Goal: Book appointment/travel/reservation

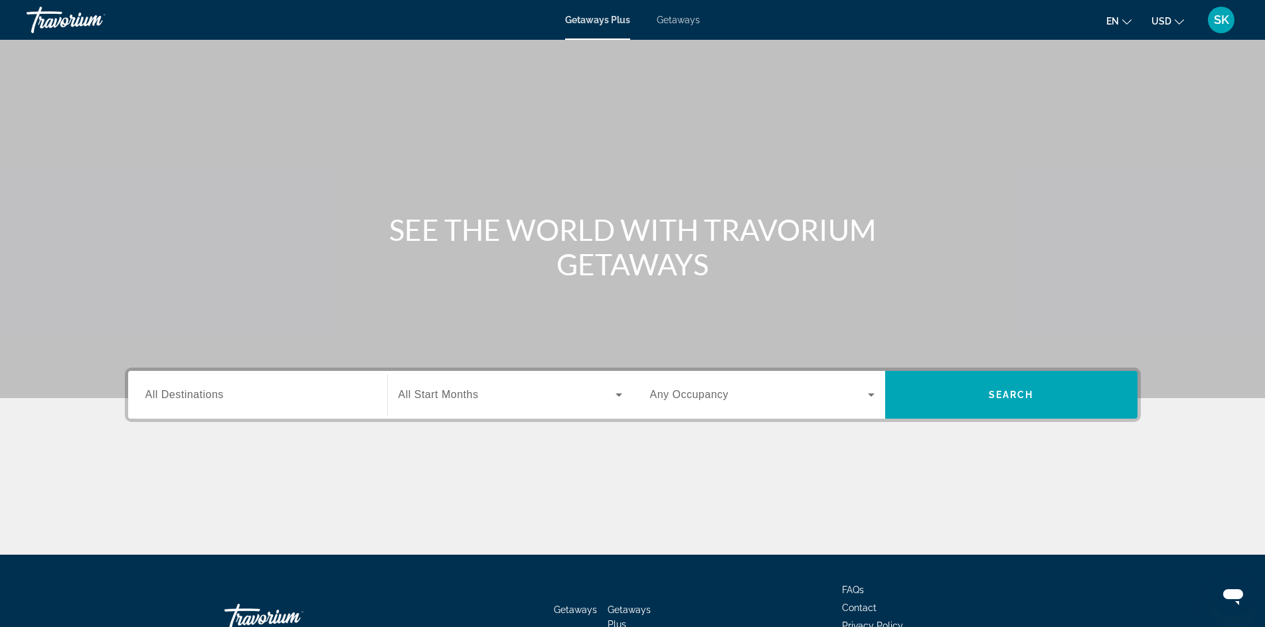
click at [214, 393] on span "All Destinations" at bounding box center [184, 394] width 78 height 11
click at [214, 393] on input "Destination All Destinations" at bounding box center [257, 396] width 224 height 16
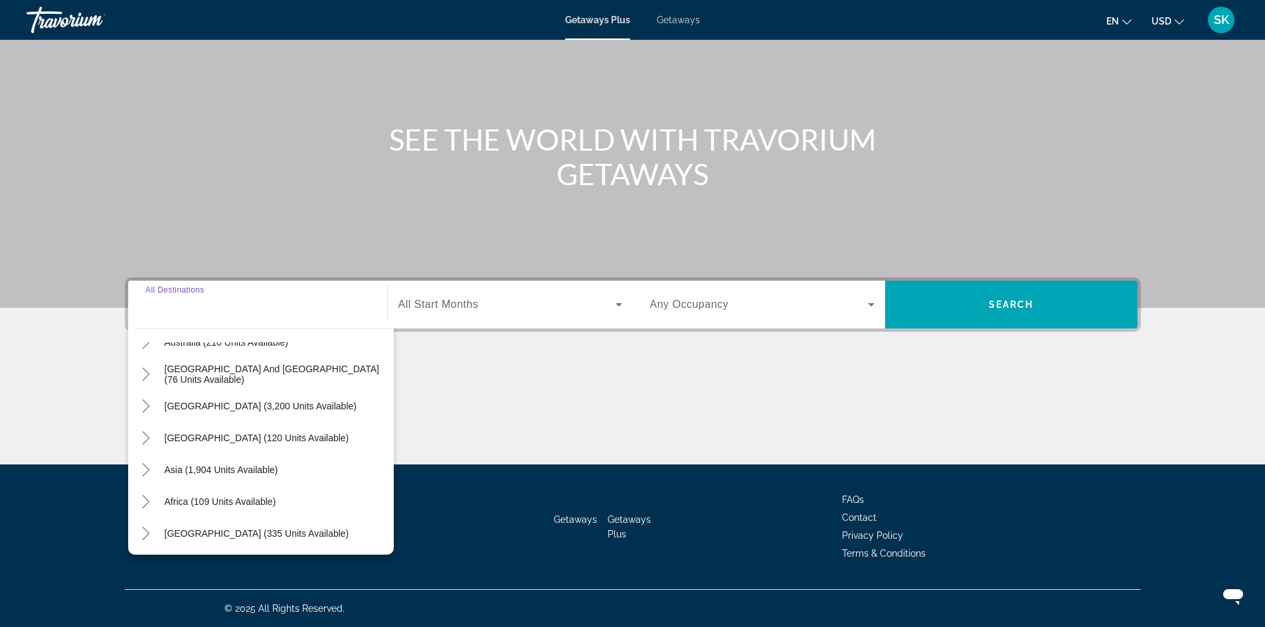
scroll to position [215, 0]
click at [145, 464] on icon "Toggle Asia (1,904 units available)" at bounding box center [146, 468] width 7 height 13
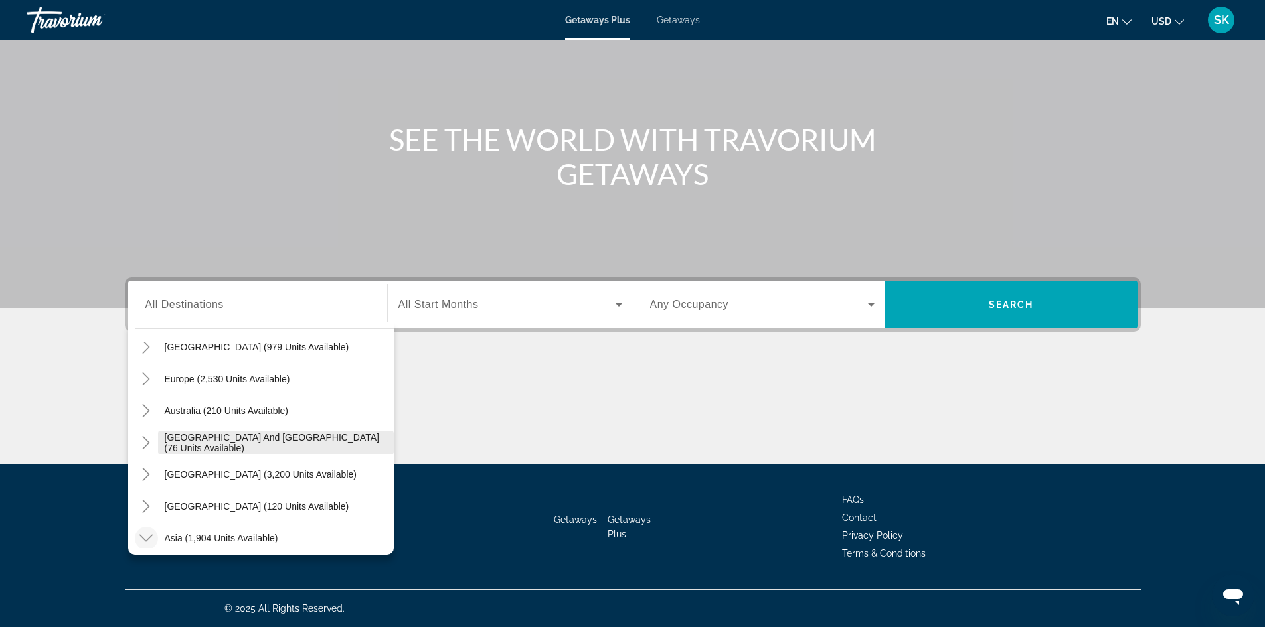
scroll to position [167, 0]
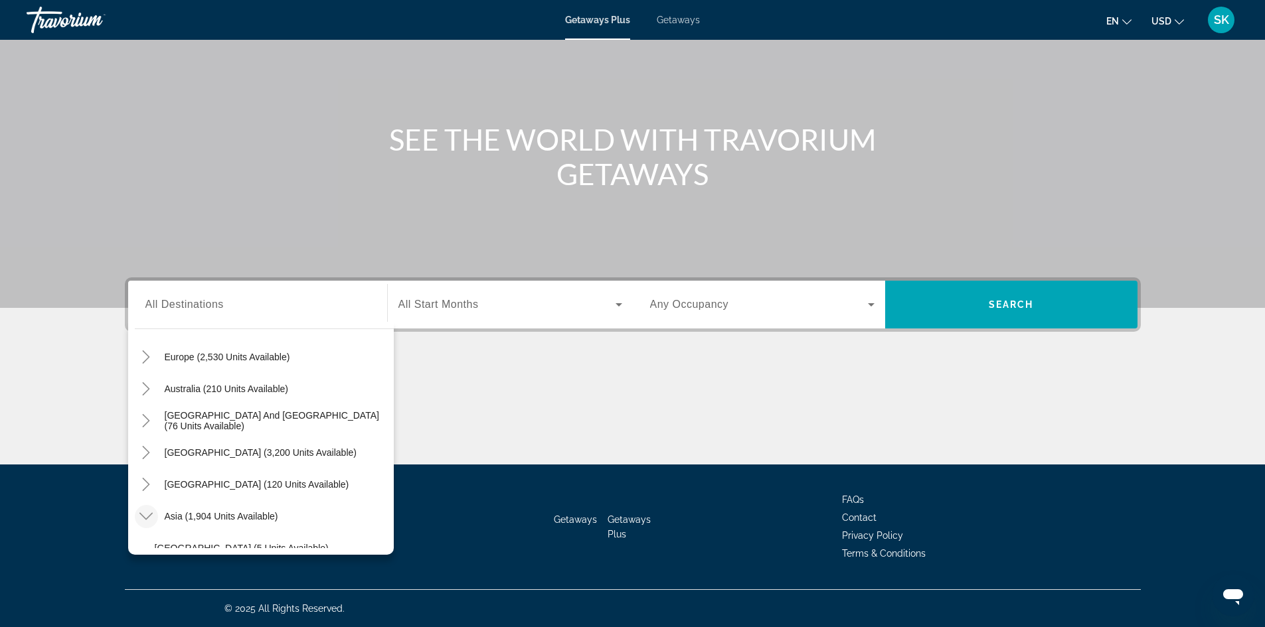
click at [151, 512] on icon "Toggle Asia (1,904 units available)" at bounding box center [145, 516] width 13 height 13
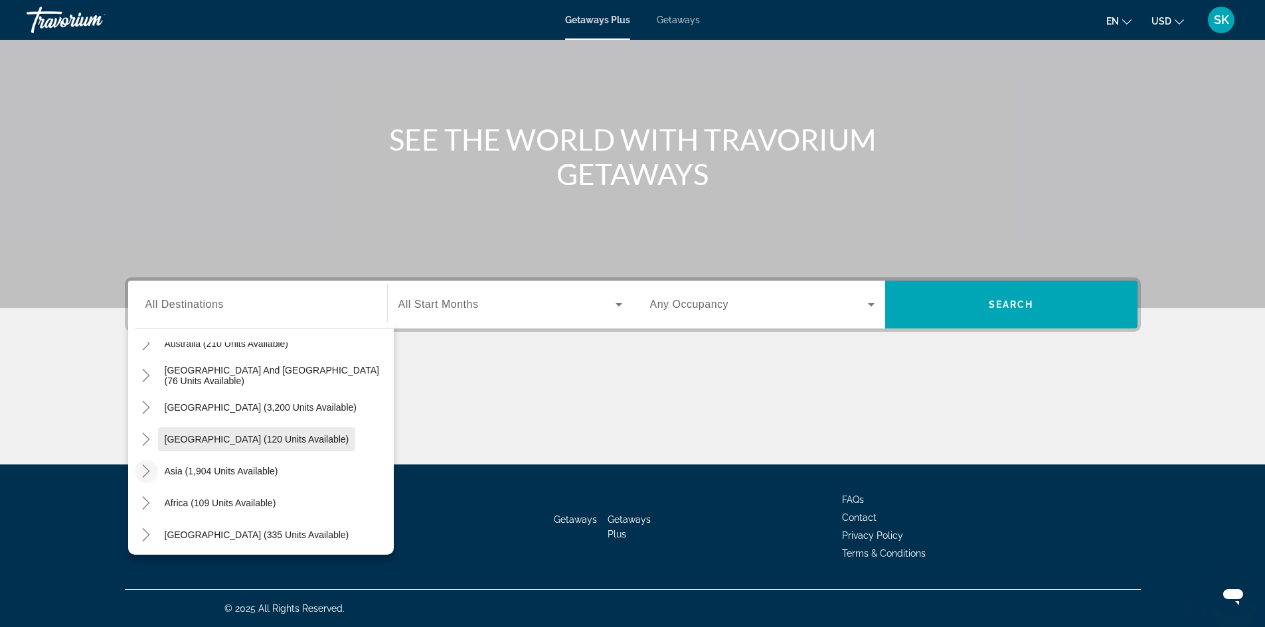
scroll to position [215, 0]
click at [150, 528] on icon "Toggle Middle East (335 units available)" at bounding box center [145, 532] width 13 height 13
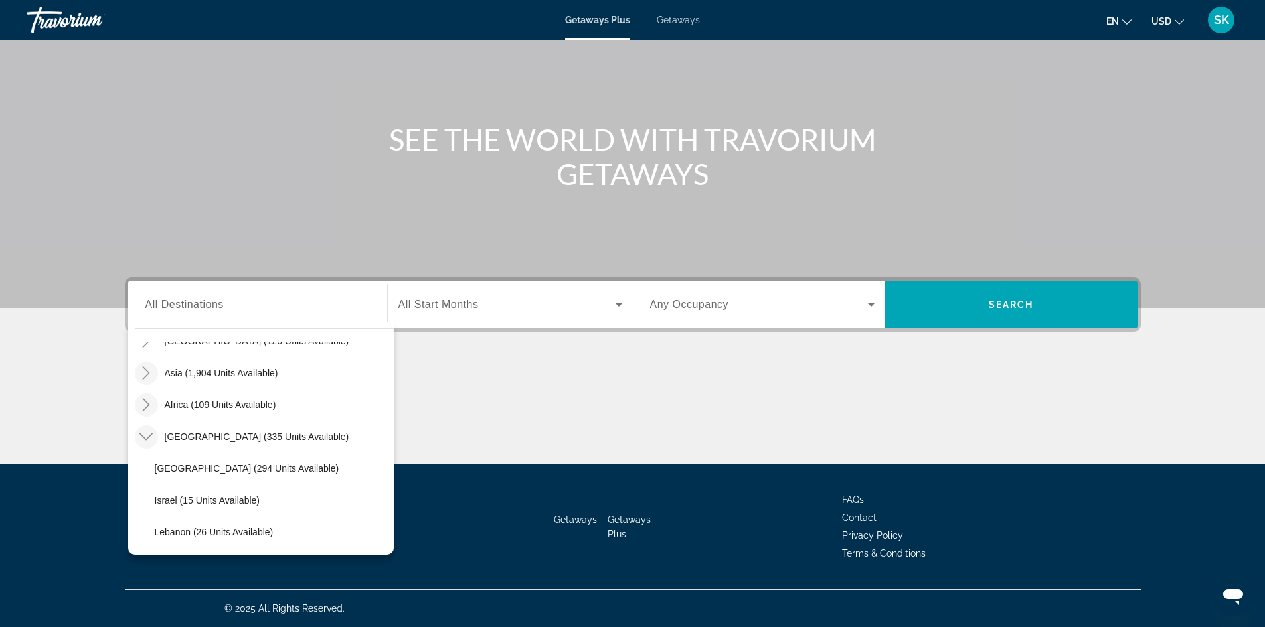
click at [147, 406] on icon "Toggle Africa (109 units available)" at bounding box center [145, 404] width 13 height 13
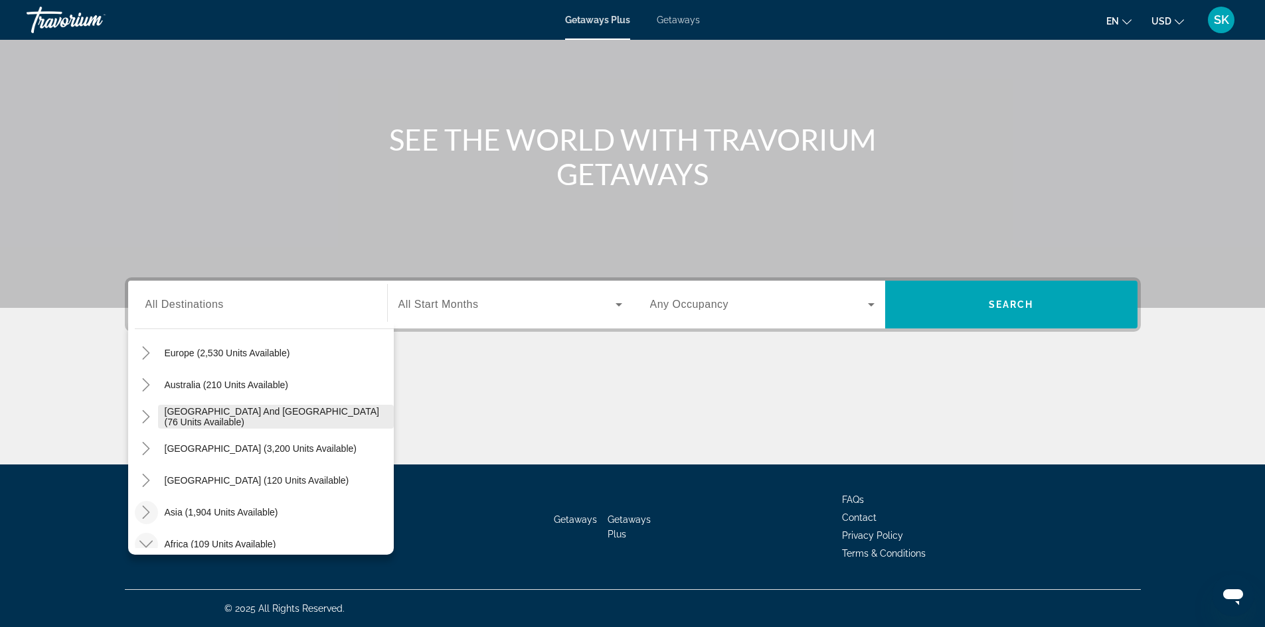
scroll to position [199, 0]
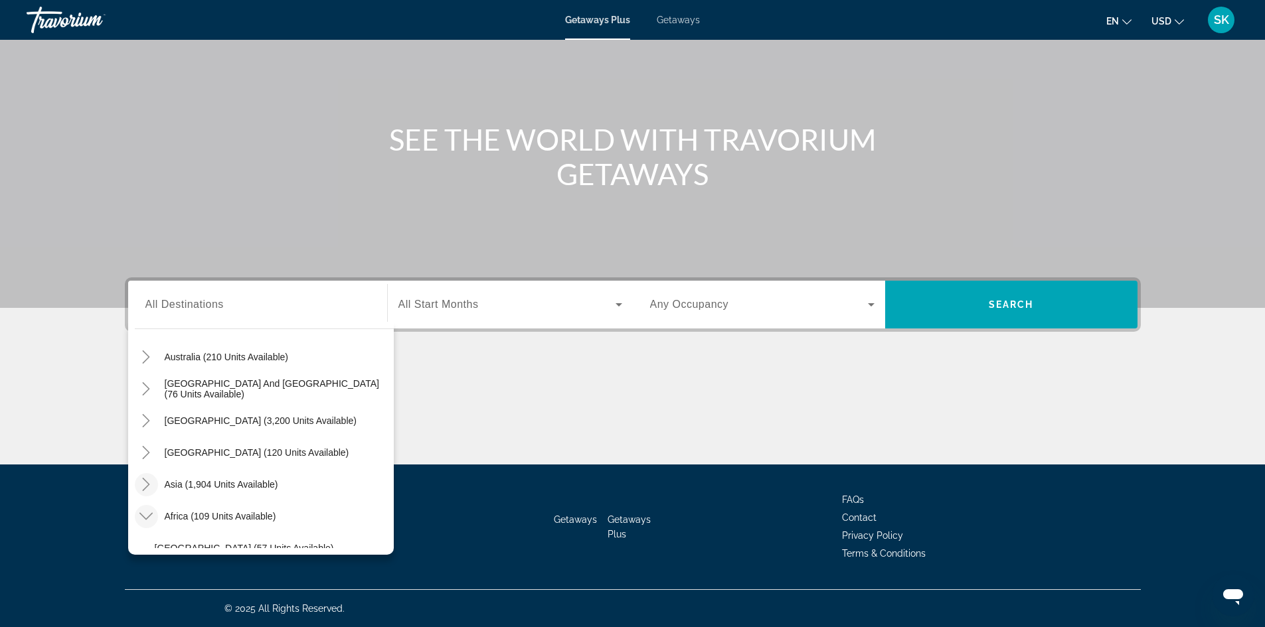
click at [141, 484] on icon "Toggle Asia (1,904 units available)" at bounding box center [145, 484] width 13 height 13
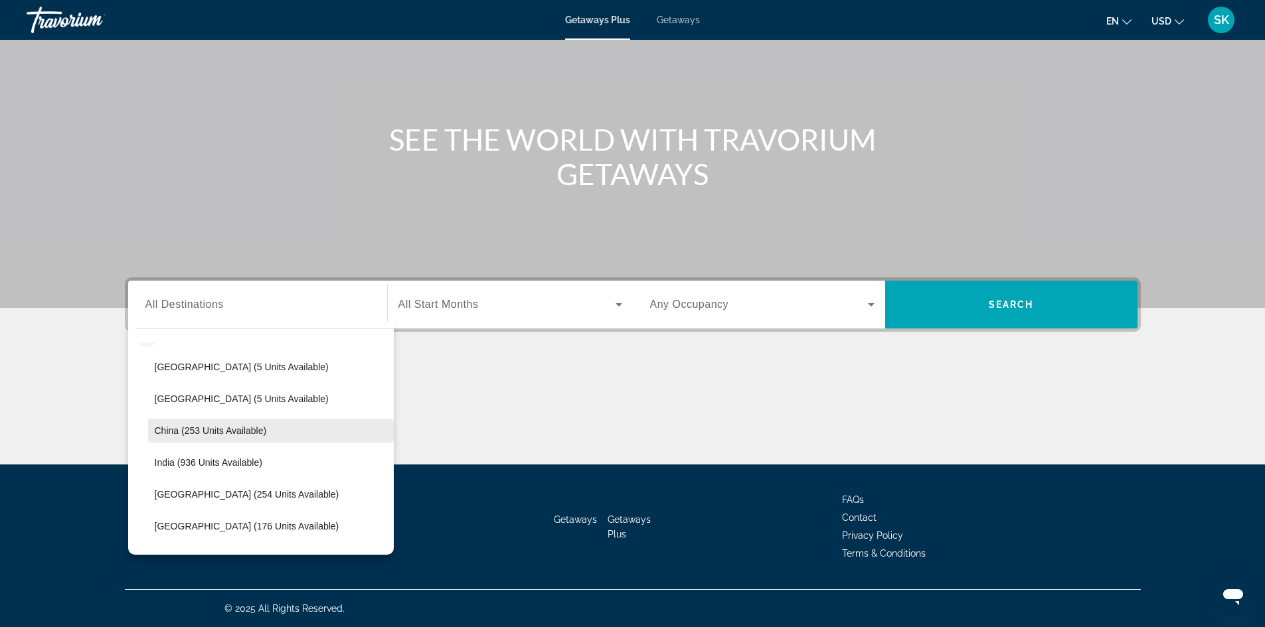
scroll to position [325, 0]
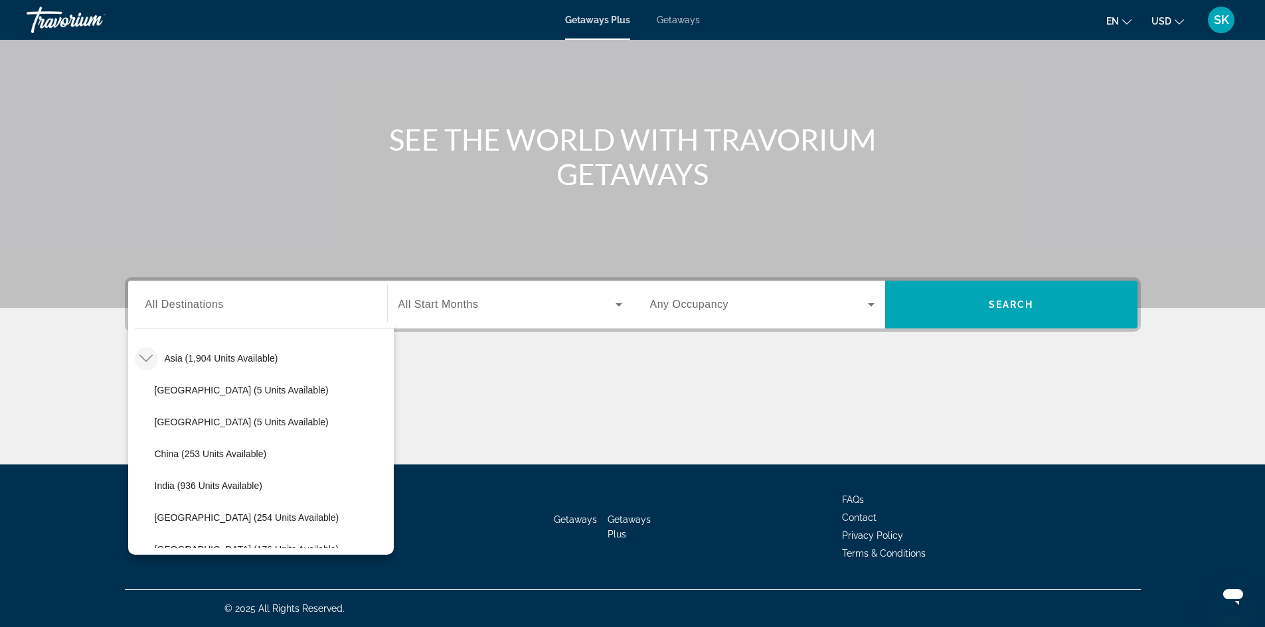
click at [147, 360] on icon "Toggle Asia (1,904 units available)" at bounding box center [145, 358] width 13 height 7
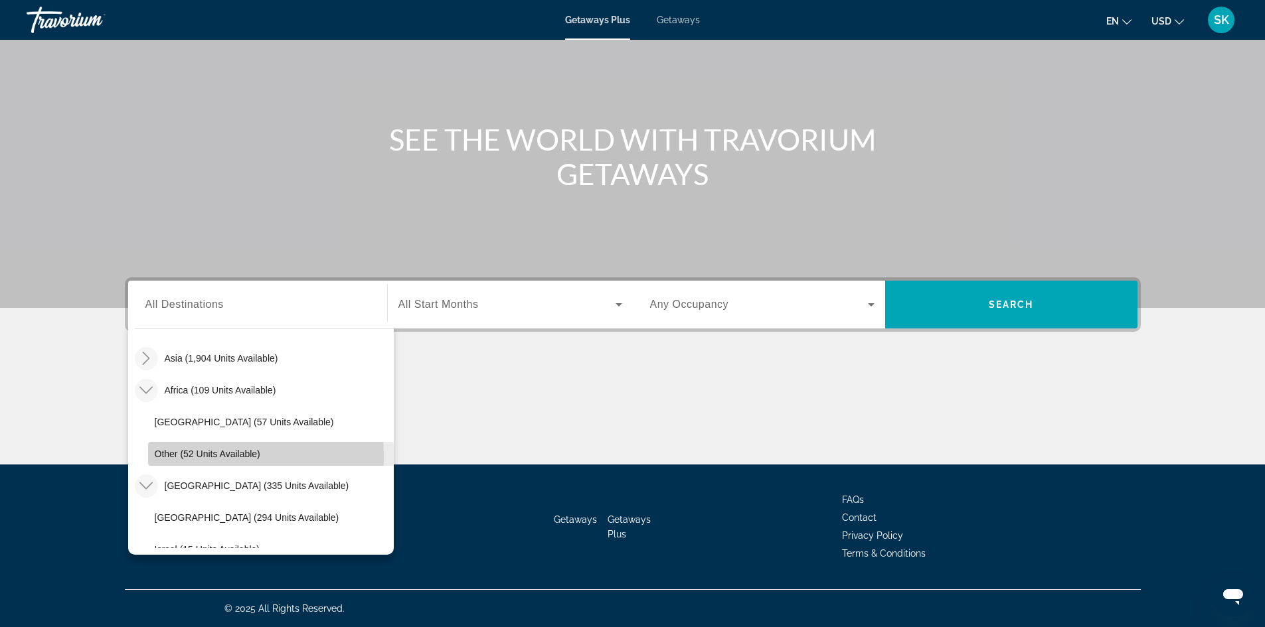
click at [169, 457] on span "Other (52 units available)" at bounding box center [208, 454] width 106 height 11
type input "**********"
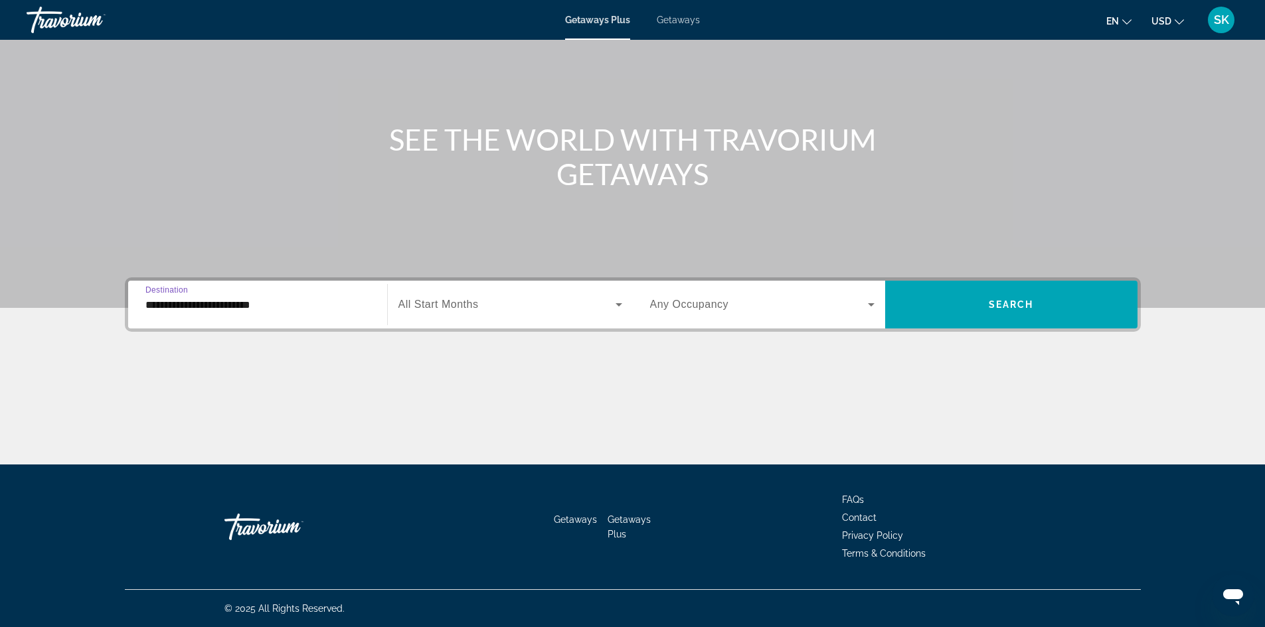
click at [297, 306] on input "**********" at bounding box center [257, 305] width 224 height 16
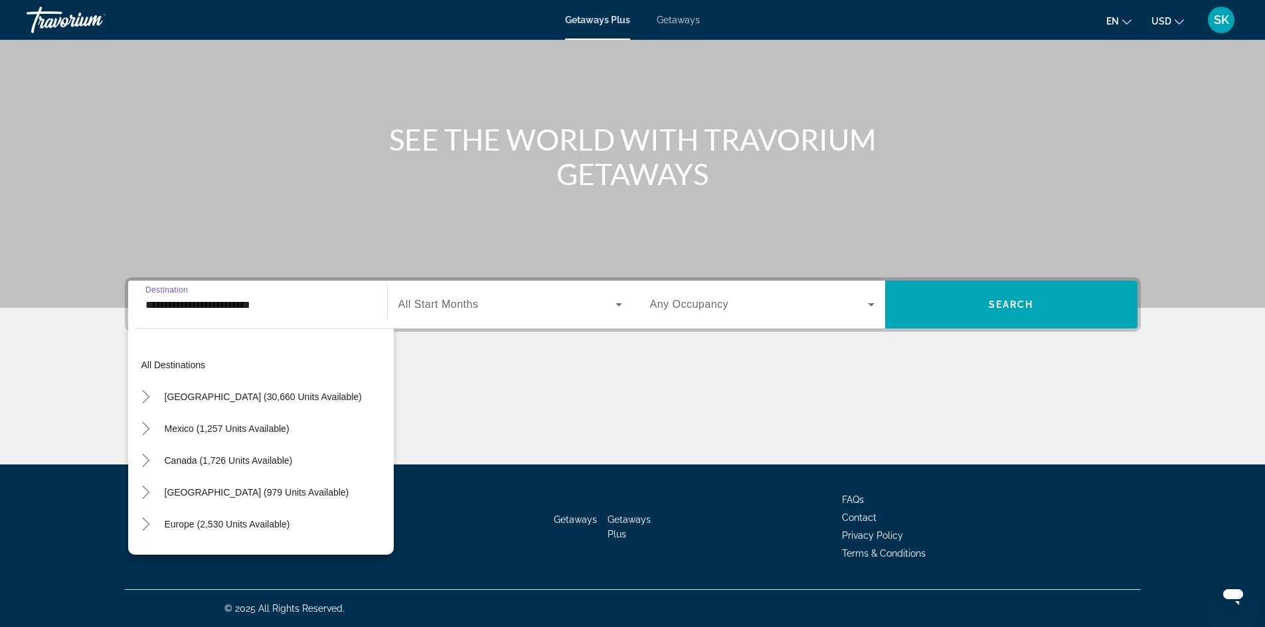
scroll to position [334, 0]
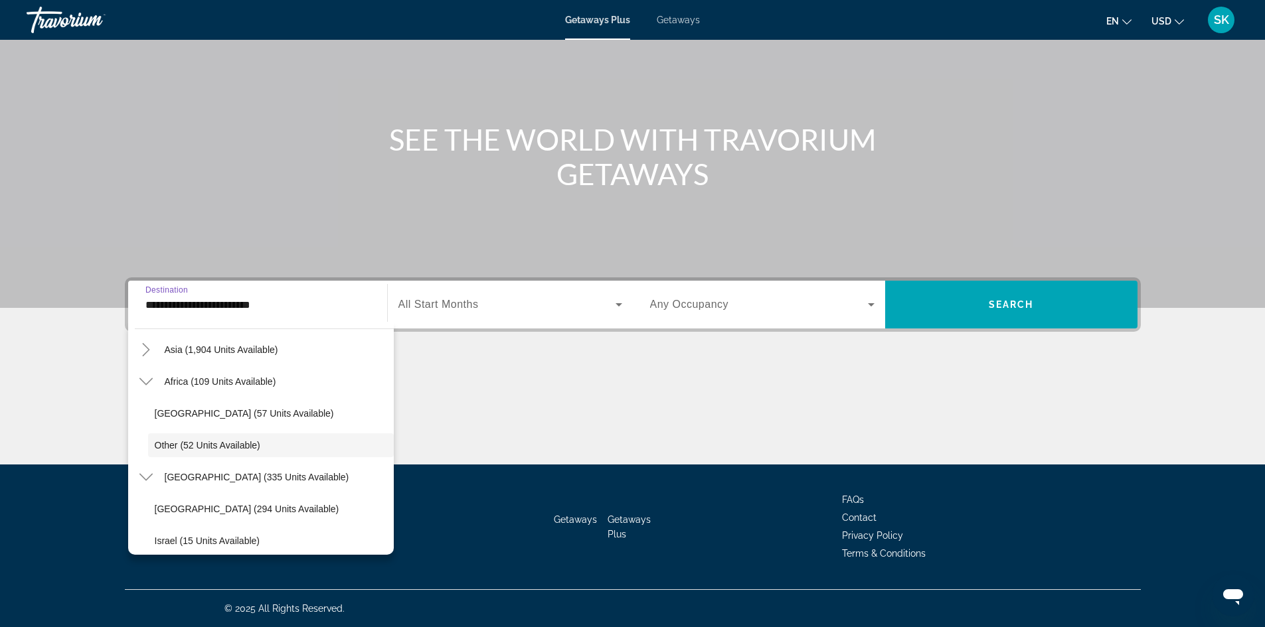
click at [524, 297] on span "Search widget" at bounding box center [506, 305] width 217 height 16
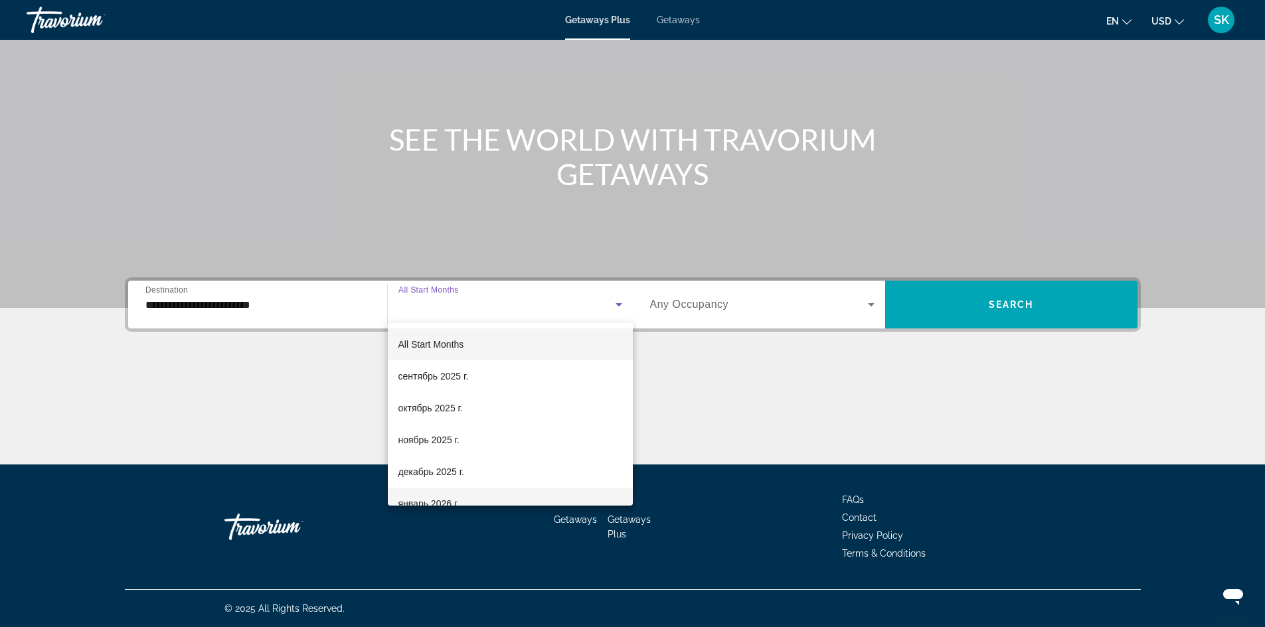
click at [479, 498] on mat-option "январь 2026 г." at bounding box center [510, 504] width 245 height 32
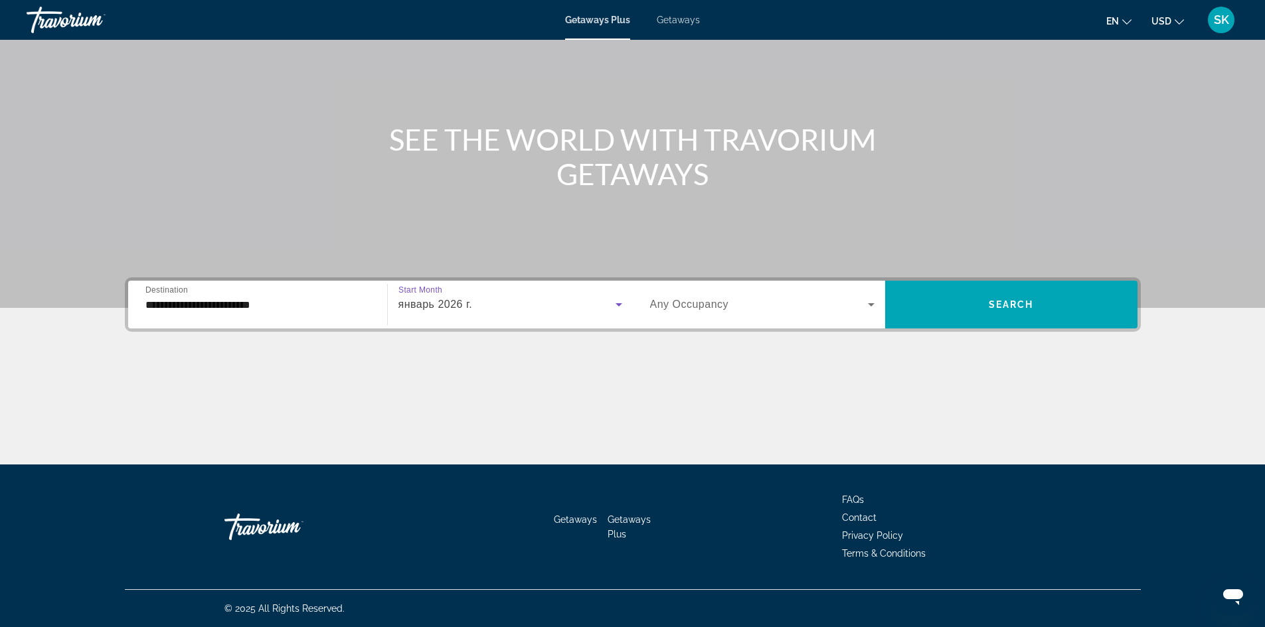
click at [772, 311] on span "Search widget" at bounding box center [759, 305] width 218 height 16
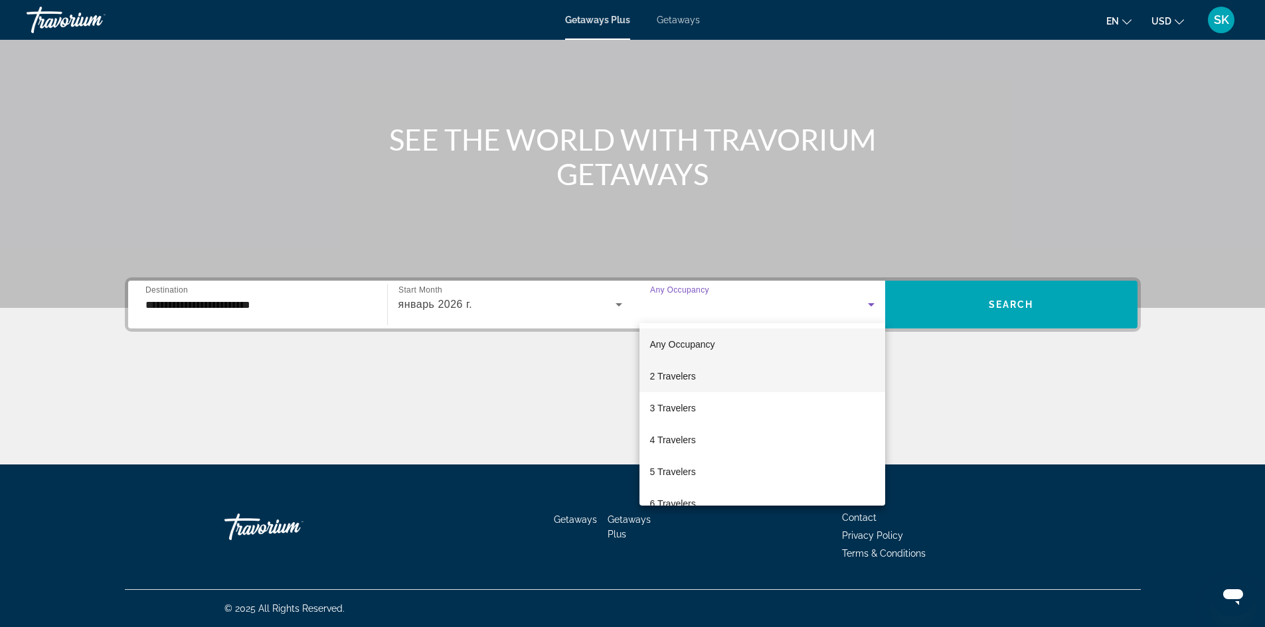
click at [725, 383] on mat-option "2 Travelers" at bounding box center [762, 376] width 246 height 32
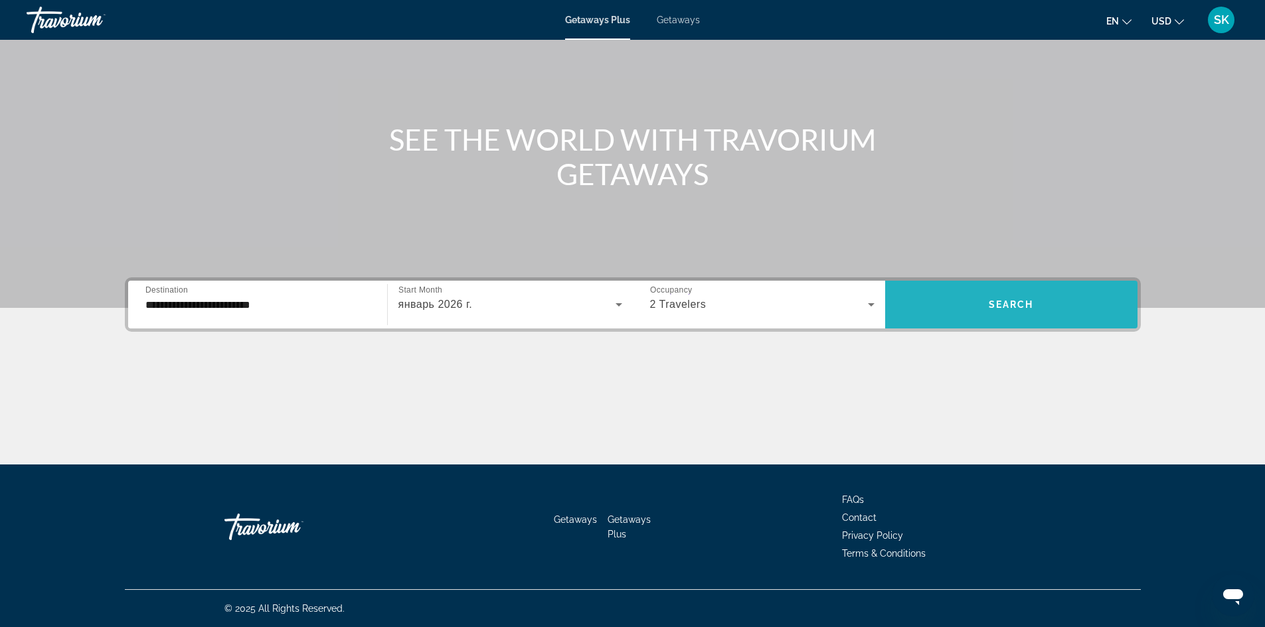
click at [1039, 303] on span "Search widget" at bounding box center [1011, 305] width 252 height 32
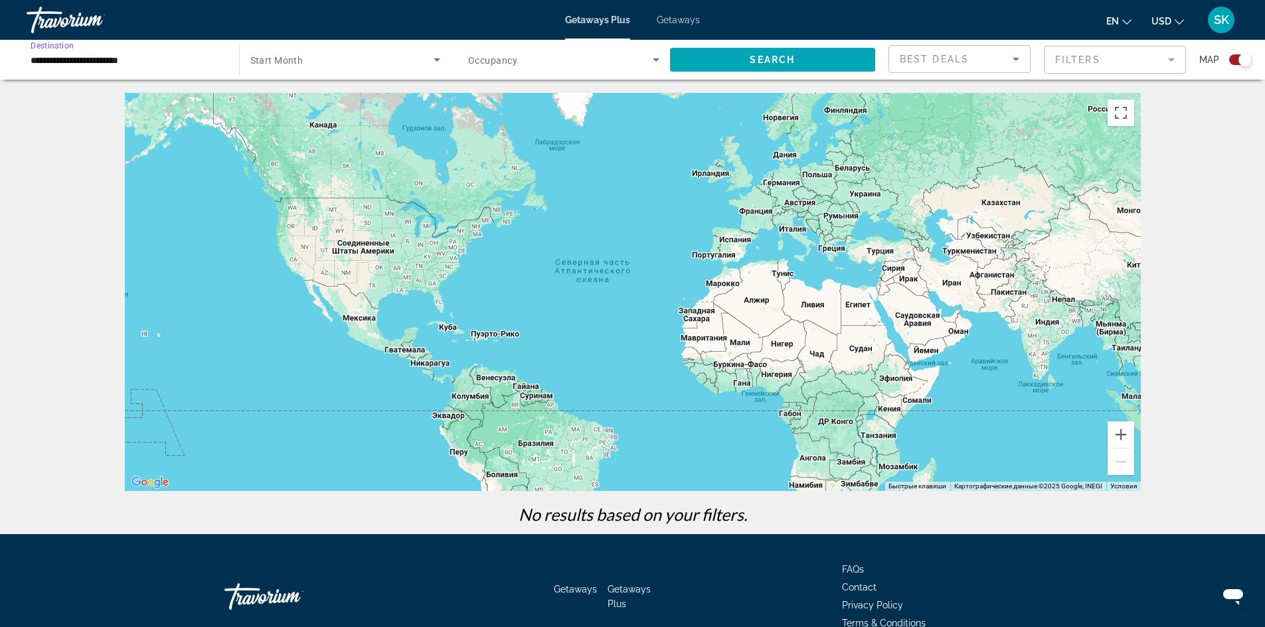
click at [148, 63] on input "**********" at bounding box center [126, 60] width 191 height 16
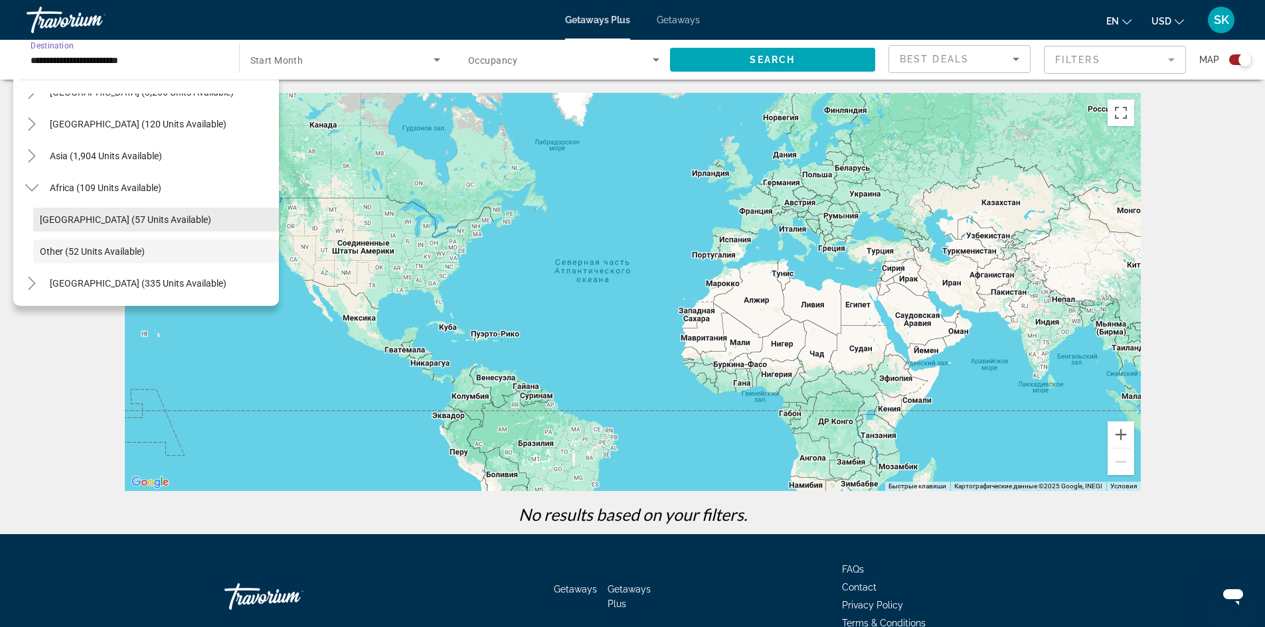
scroll to position [70, 0]
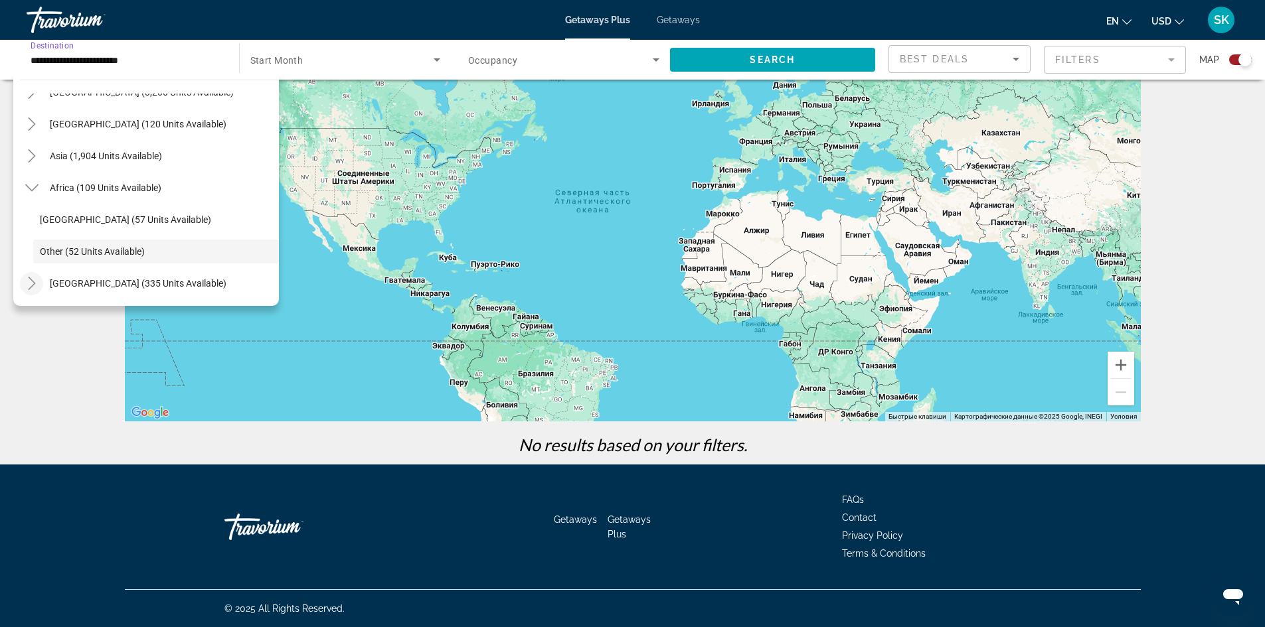
click at [29, 277] on icon "Toggle Middle East (335 units available)" at bounding box center [31, 283] width 13 height 13
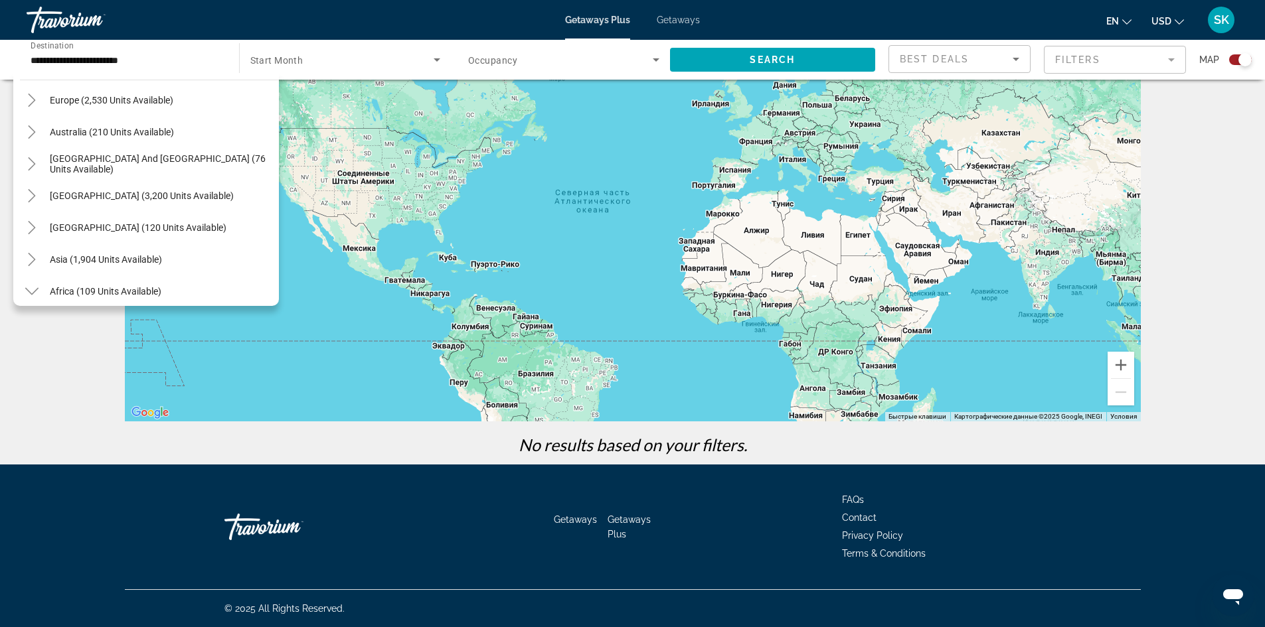
scroll to position [109, 0]
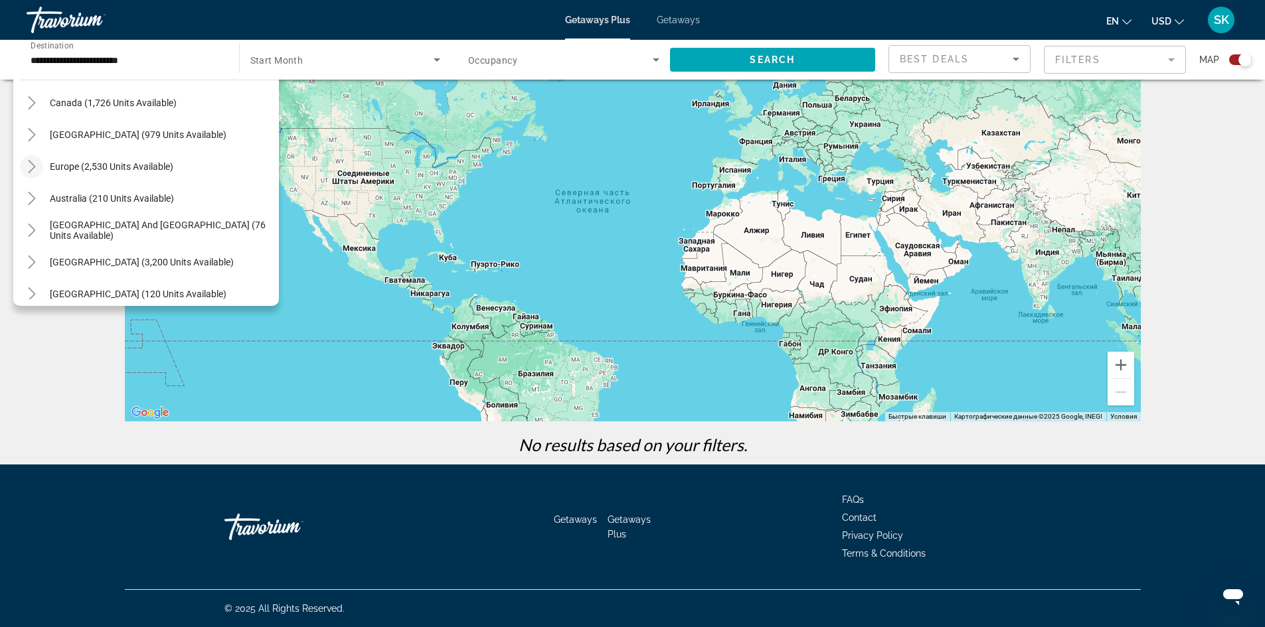
click at [35, 169] on icon "Toggle Europe (2,530 units available)" at bounding box center [31, 166] width 13 height 13
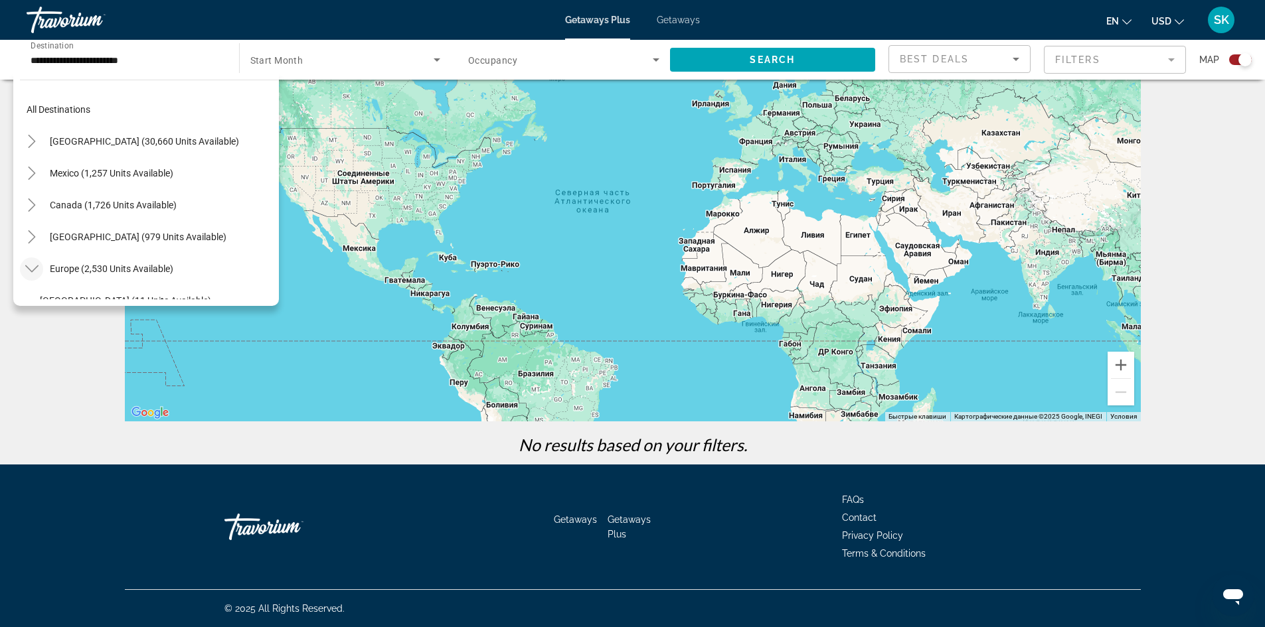
scroll to position [0, 0]
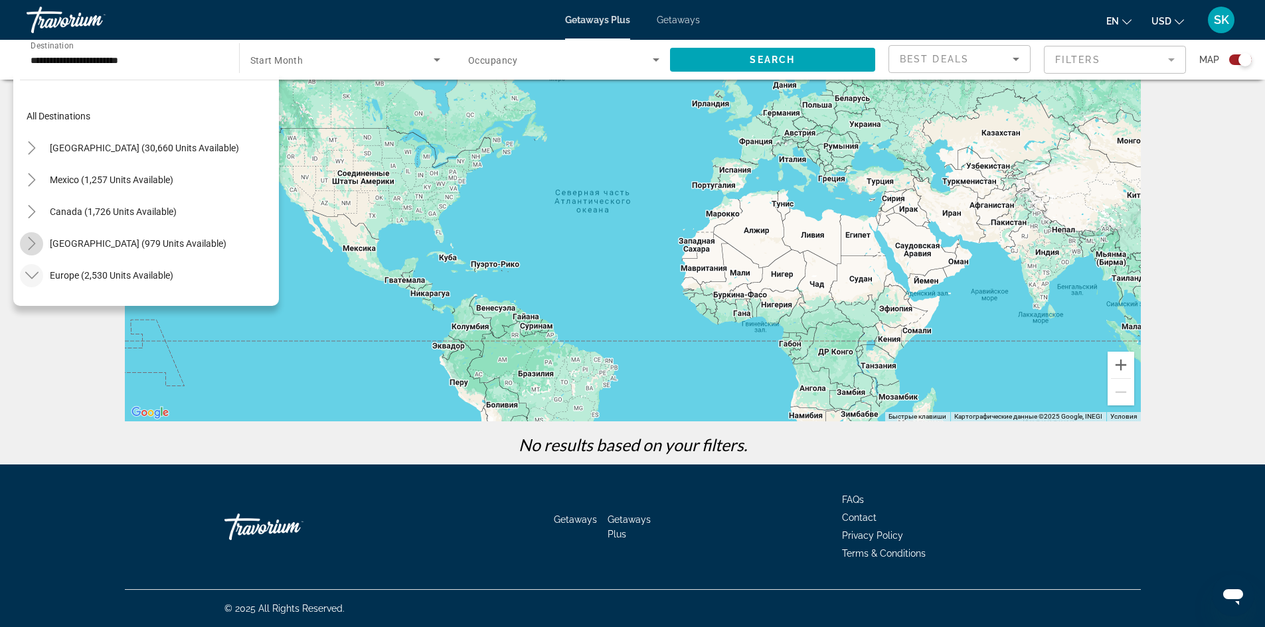
click at [31, 246] on icon "Toggle Caribbean & Atlantic Islands (979 units available)" at bounding box center [31, 243] width 7 height 13
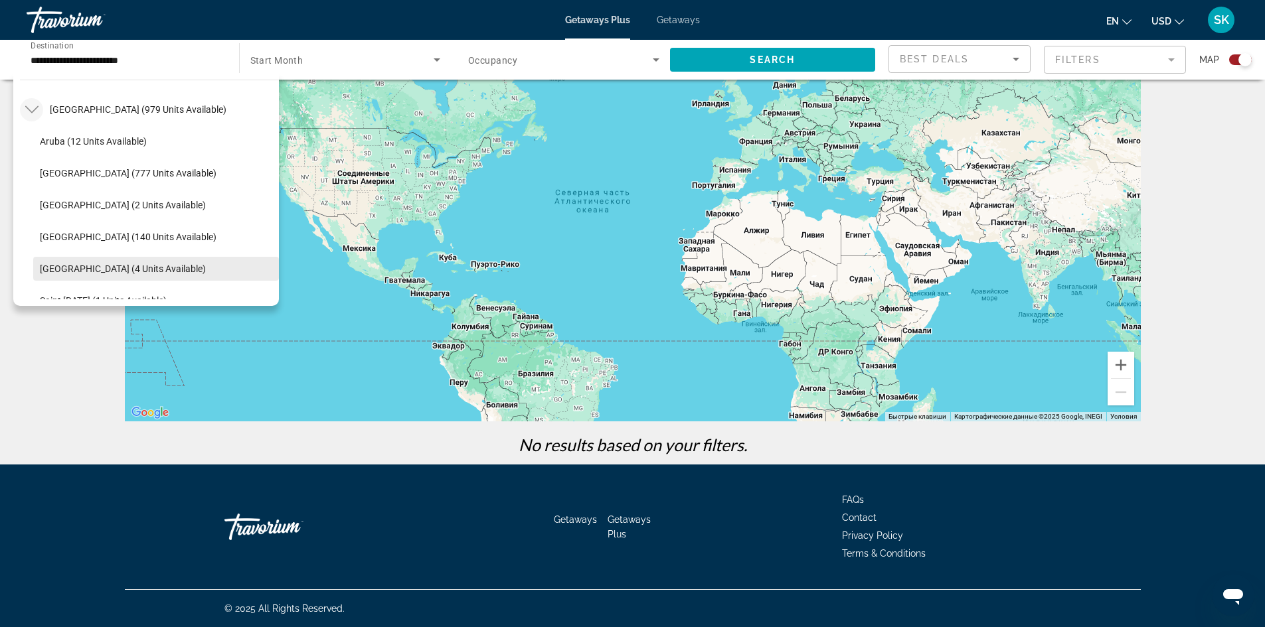
scroll to position [68, 0]
click at [29, 178] on icon "Toggle Caribbean & Atlantic Islands (979 units available)" at bounding box center [31, 175] width 13 height 13
click at [33, 143] on icon "Toggle Canada (1,726 units available)" at bounding box center [31, 143] width 13 height 13
click at [33, 115] on icon "Toggle Mexico (1,257 units available)" at bounding box center [31, 112] width 13 height 13
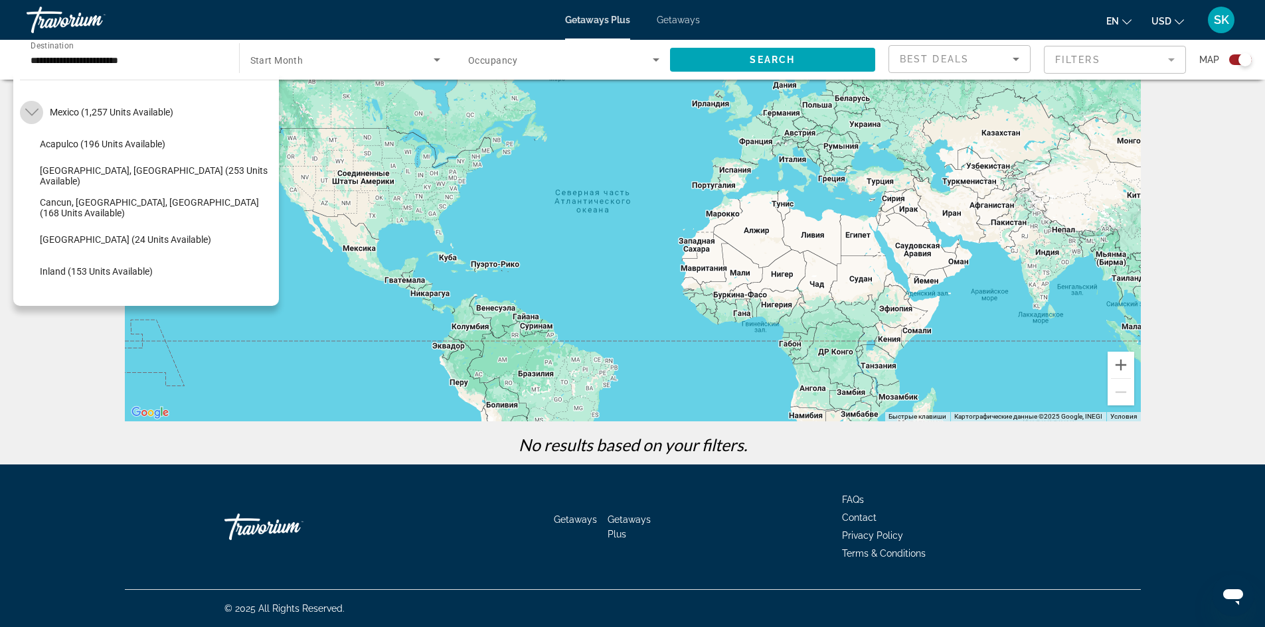
scroll to position [70, 0]
click at [33, 115] on icon "Toggle Mexico (1,257 units available)" at bounding box center [31, 109] width 13 height 13
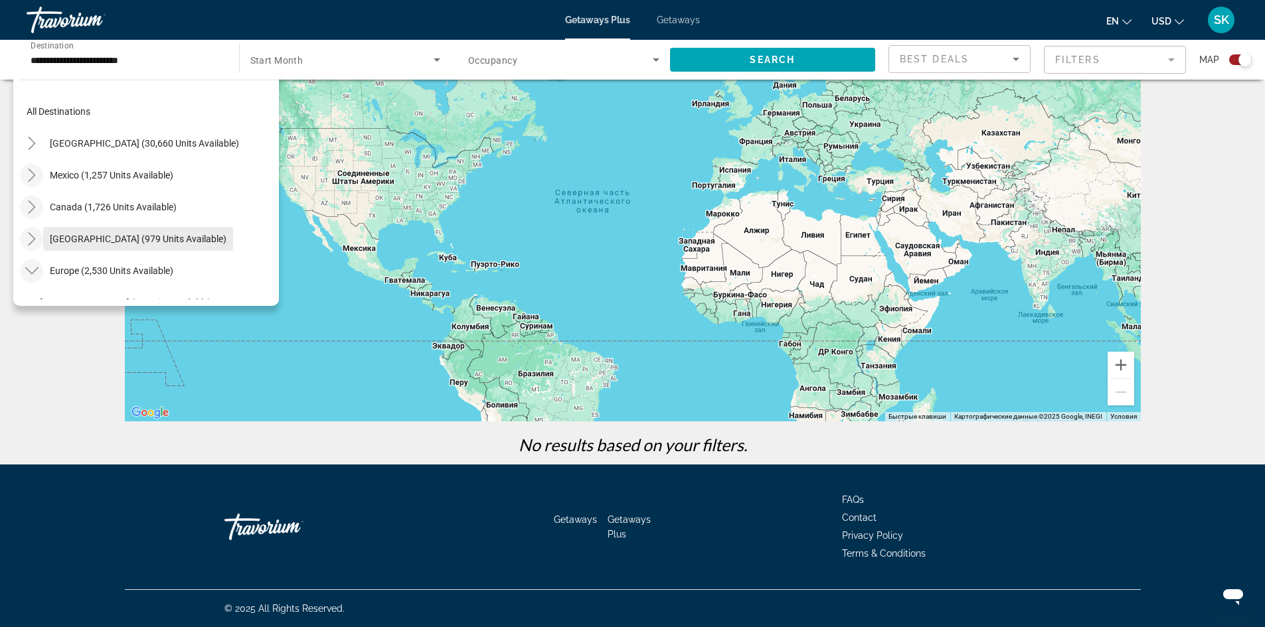
scroll to position [0, 0]
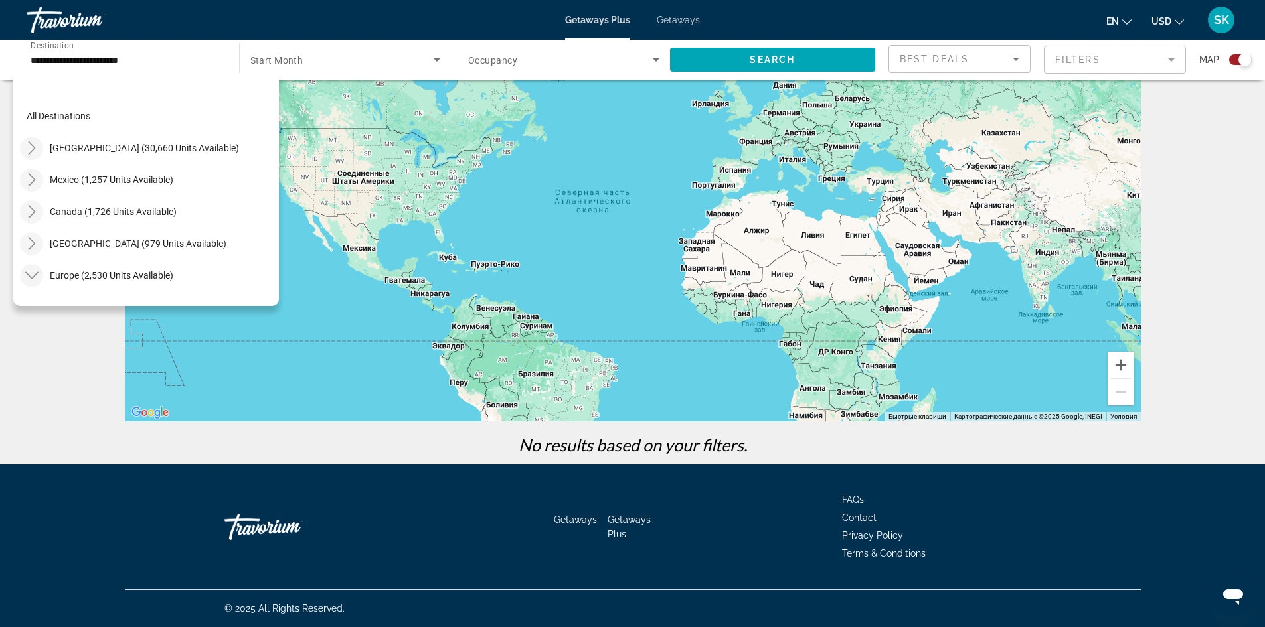
click at [32, 151] on icon "Toggle United States (30,660 units available)" at bounding box center [31, 147] width 7 height 13
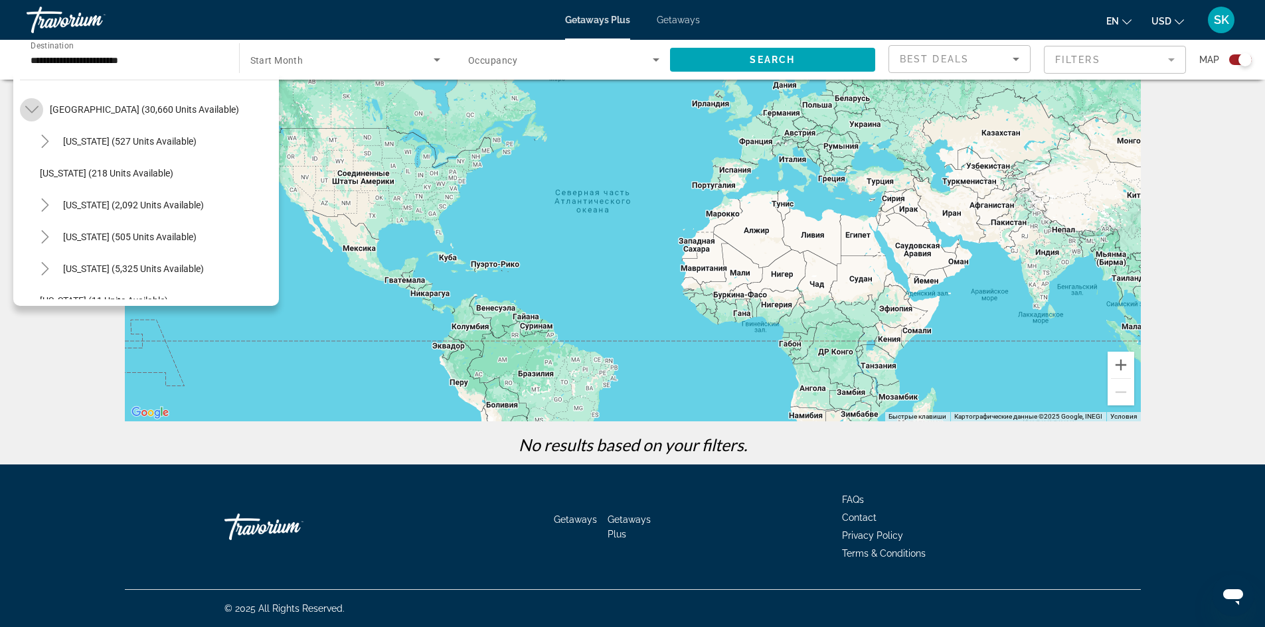
click at [31, 114] on icon "Toggle United States (30,660 units available)" at bounding box center [31, 109] width 13 height 13
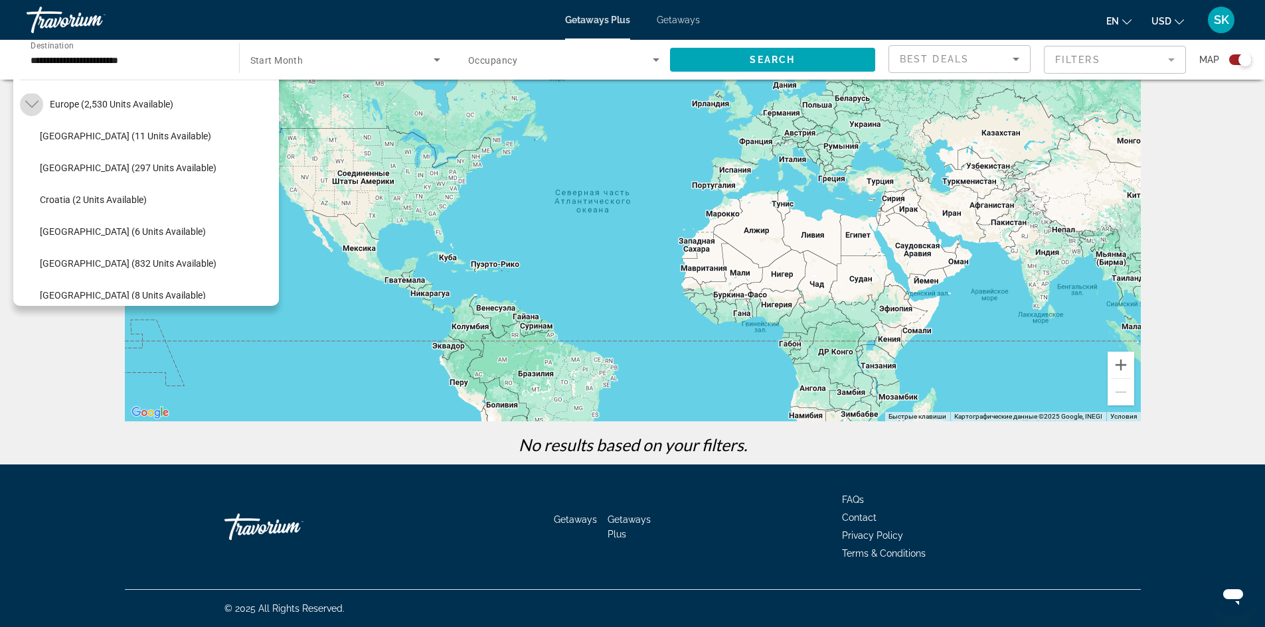
click at [35, 105] on icon "Toggle Europe (2,530 units available)" at bounding box center [31, 104] width 13 height 13
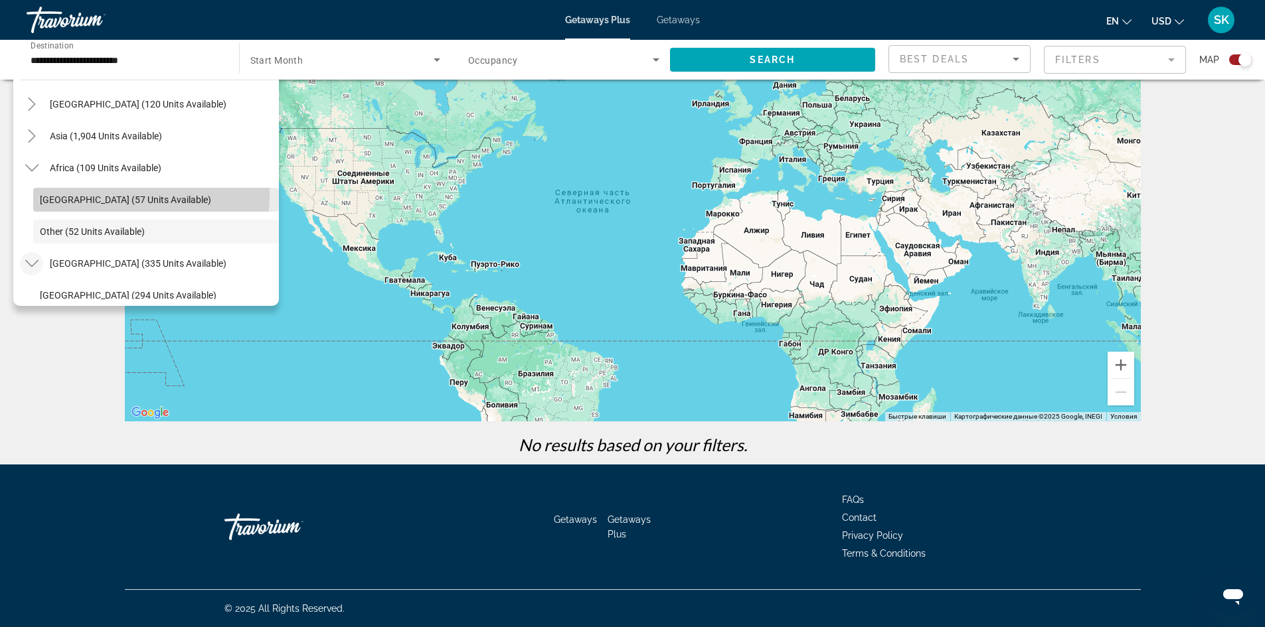
click at [98, 194] on span "[GEOGRAPHIC_DATA] (57 units available)" at bounding box center [125, 199] width 171 height 11
type input "**********"
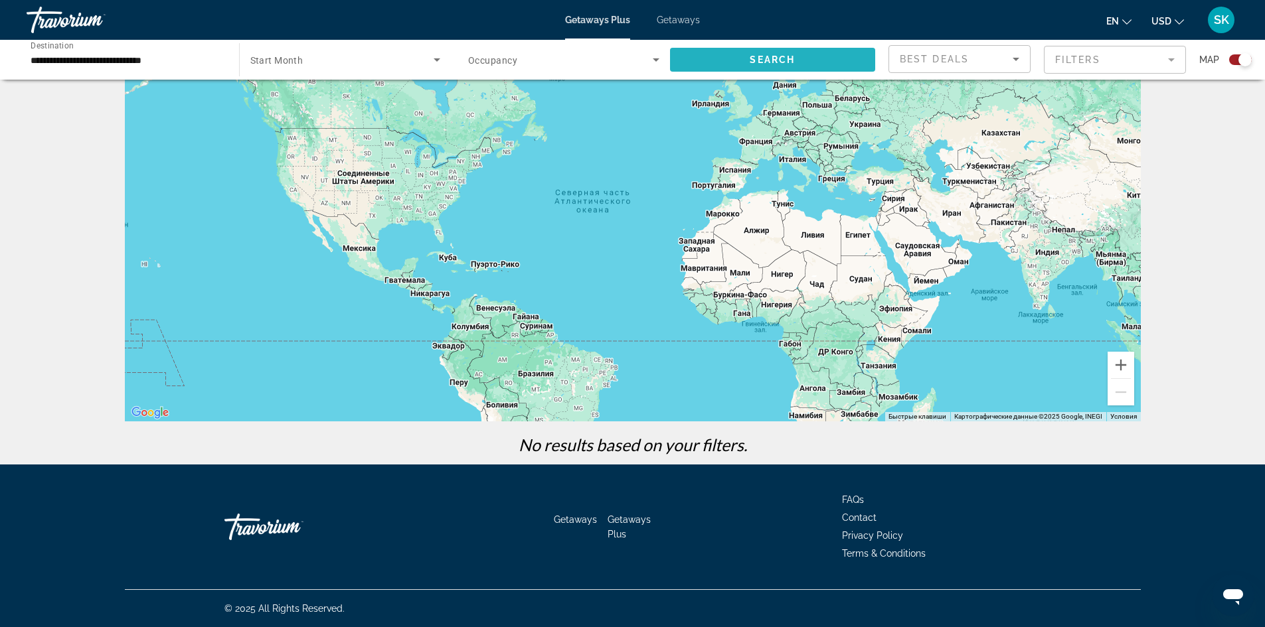
click at [811, 60] on span "Search widget" at bounding box center [773, 60] width 206 height 32
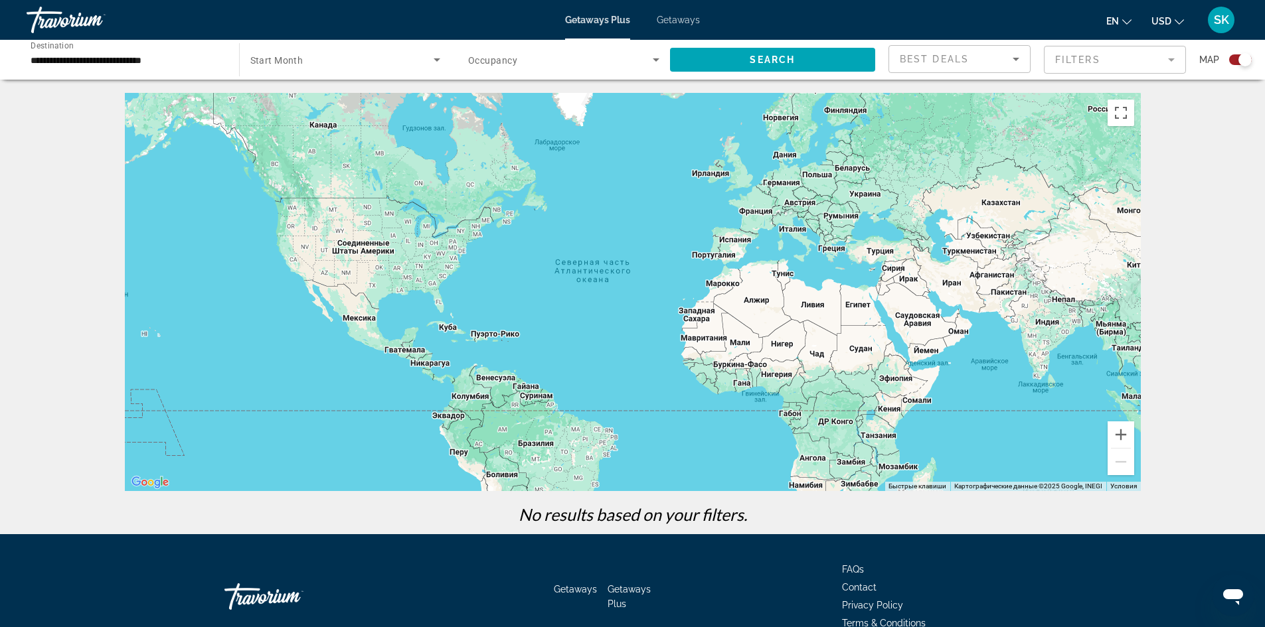
click at [351, 54] on span "Search widget" at bounding box center [342, 60] width 184 height 16
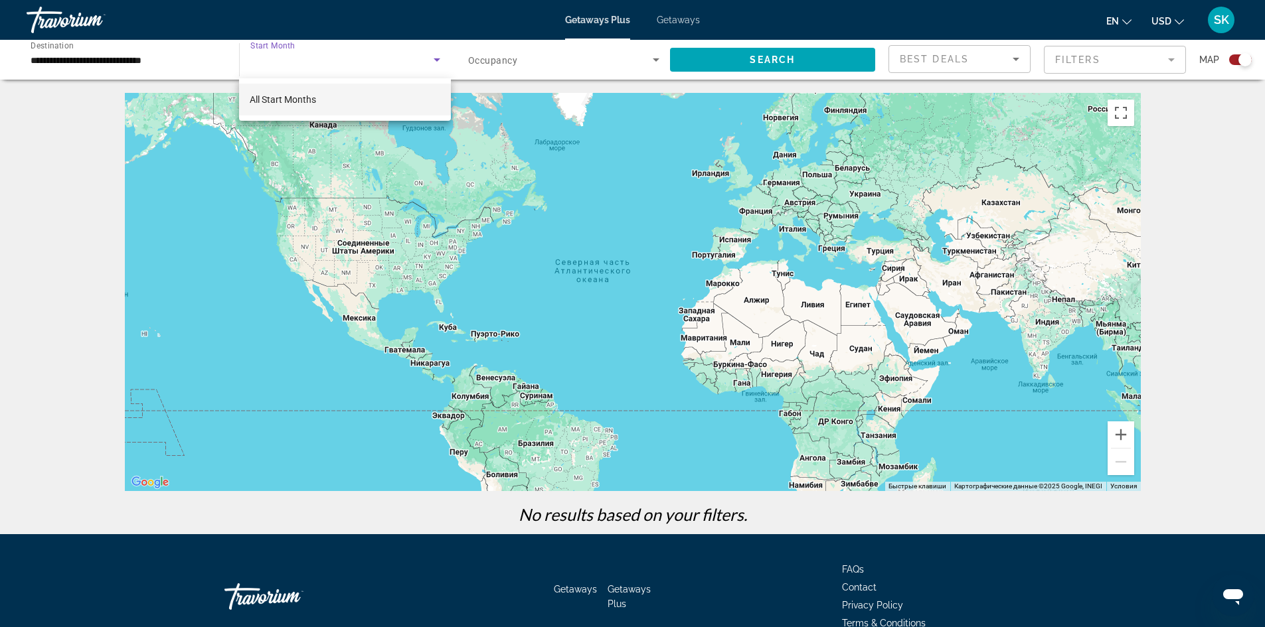
click at [341, 96] on mat-option "All Start Months" at bounding box center [344, 100] width 211 height 32
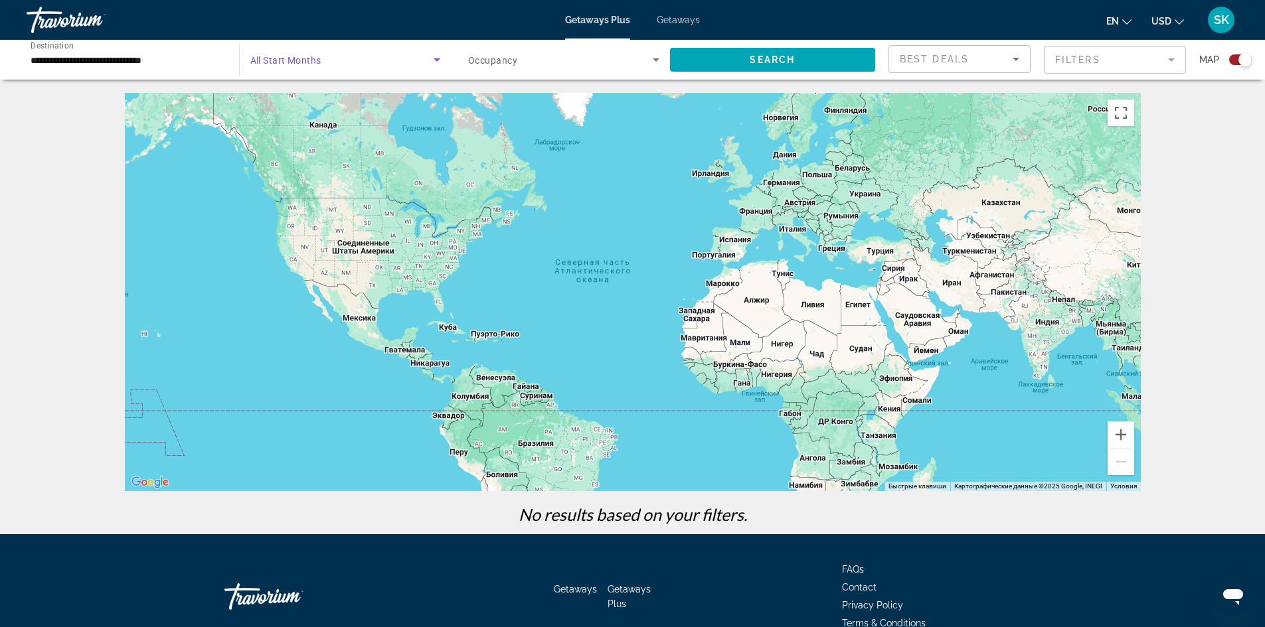
click at [573, 57] on span "Search widget" at bounding box center [560, 60] width 185 height 16
click at [567, 101] on mat-option "Any Occupancy" at bounding box center [563, 100] width 212 height 32
click at [749, 58] on span "Search" at bounding box center [771, 59] width 45 height 11
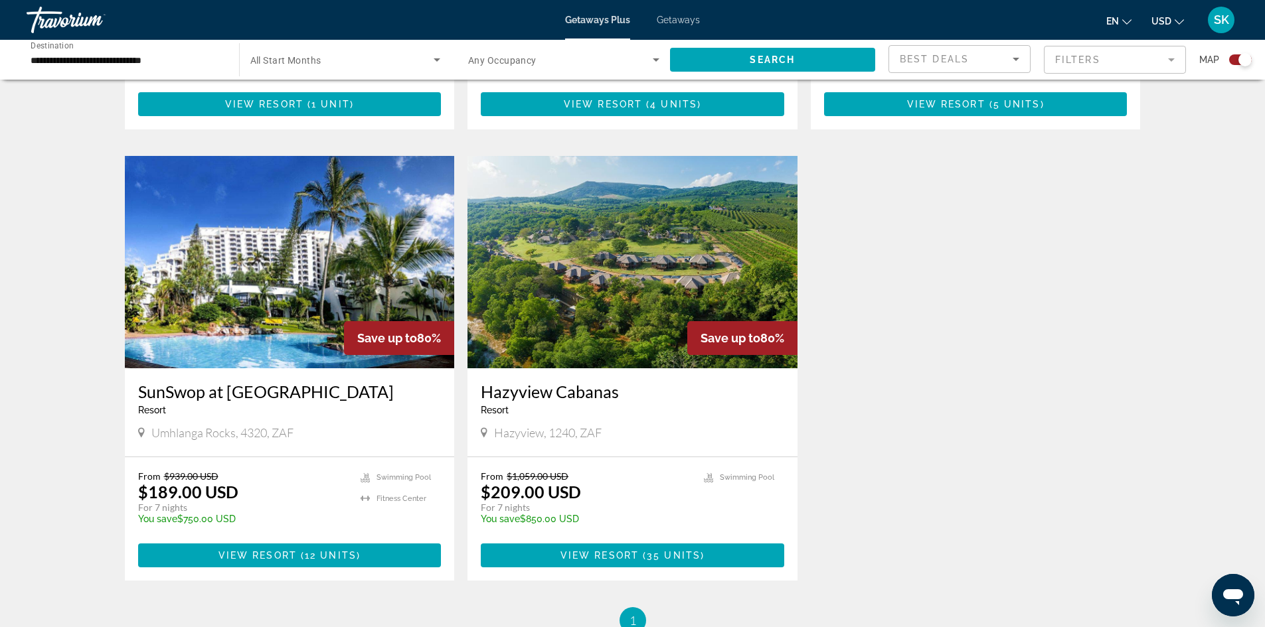
scroll to position [863, 0]
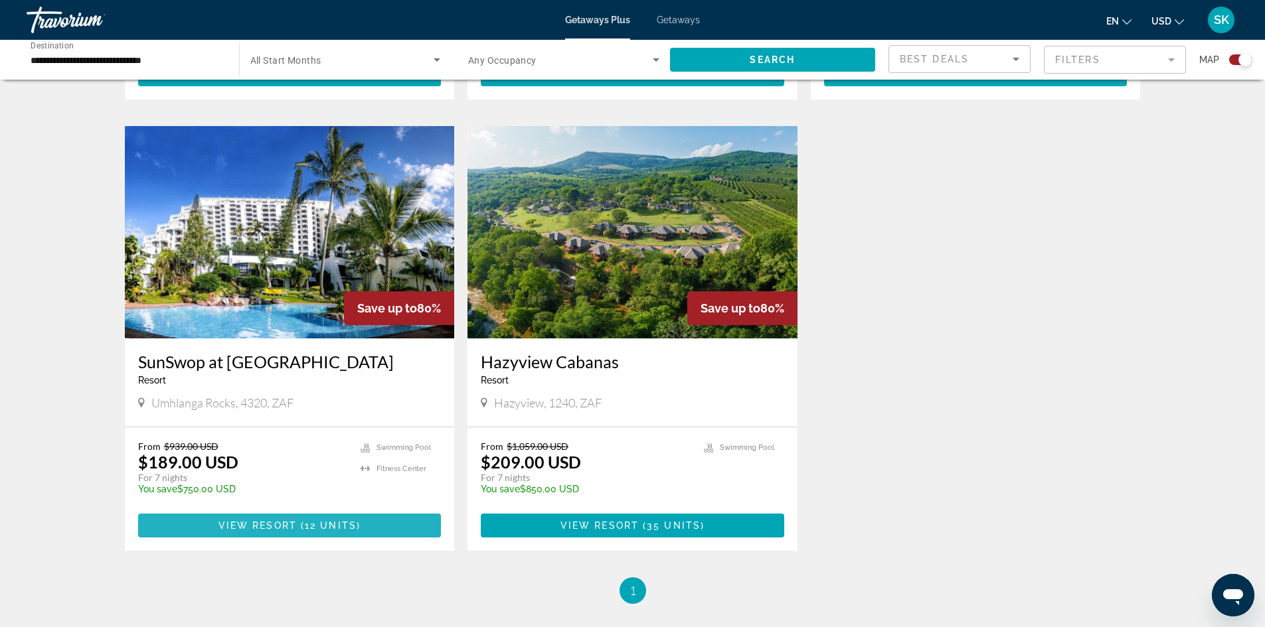
click at [299, 530] on span "Main content" at bounding box center [299, 525] width 4 height 11
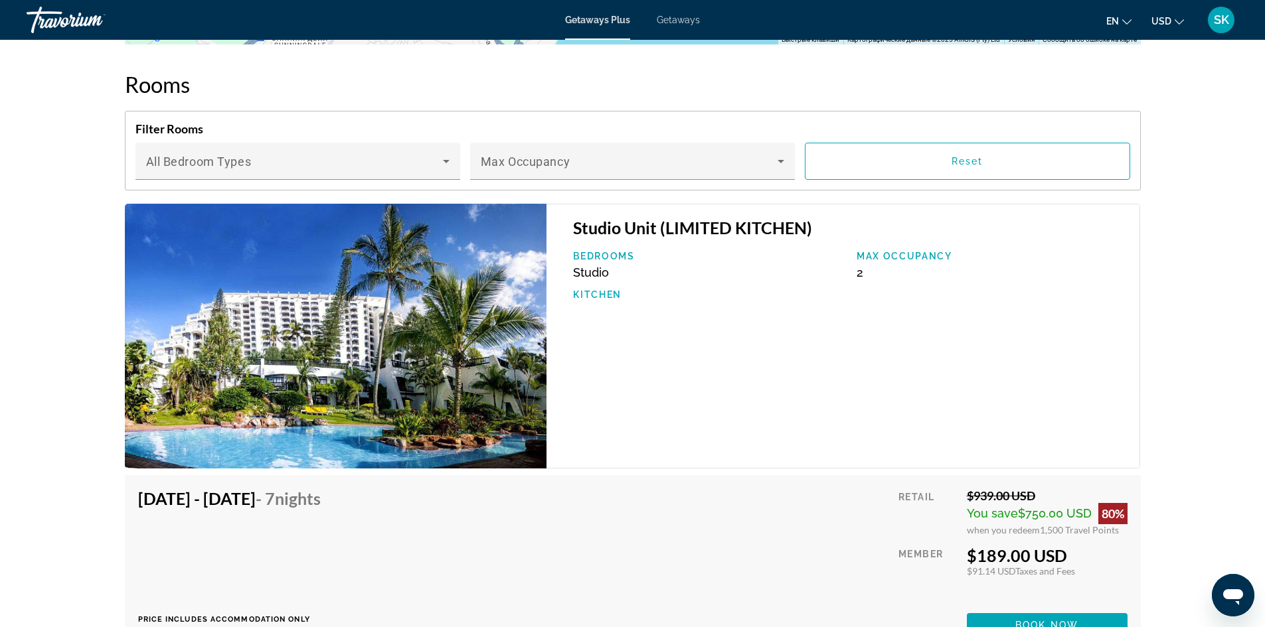
scroll to position [1991, 0]
